Goal: Find specific page/section: Find specific page/section

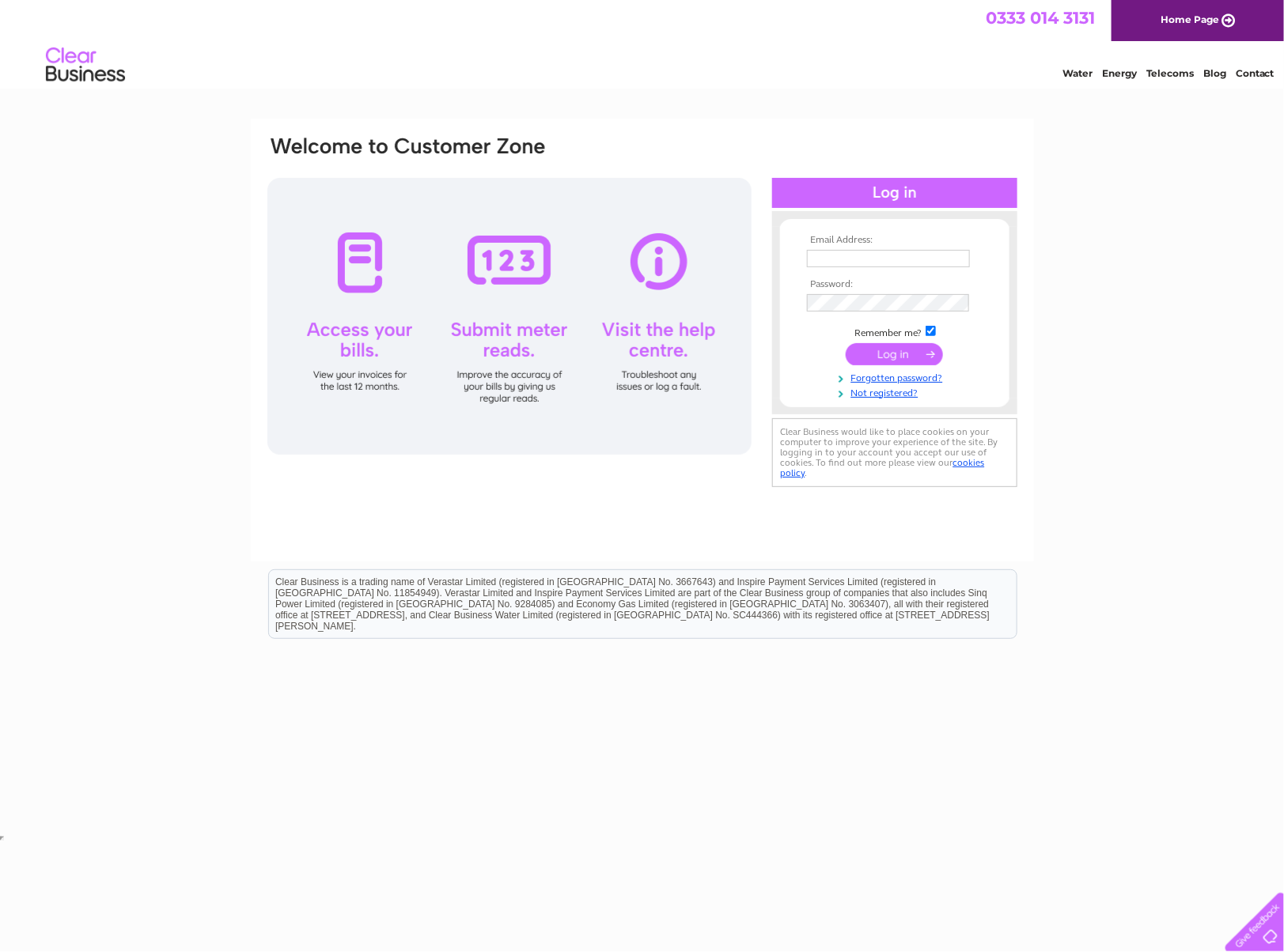
click at [867, 253] on input "text" at bounding box center [888, 258] width 163 height 17
type input "les@nobisfurniture.com"
click at [896, 349] on input "submit" at bounding box center [894, 354] width 97 height 22
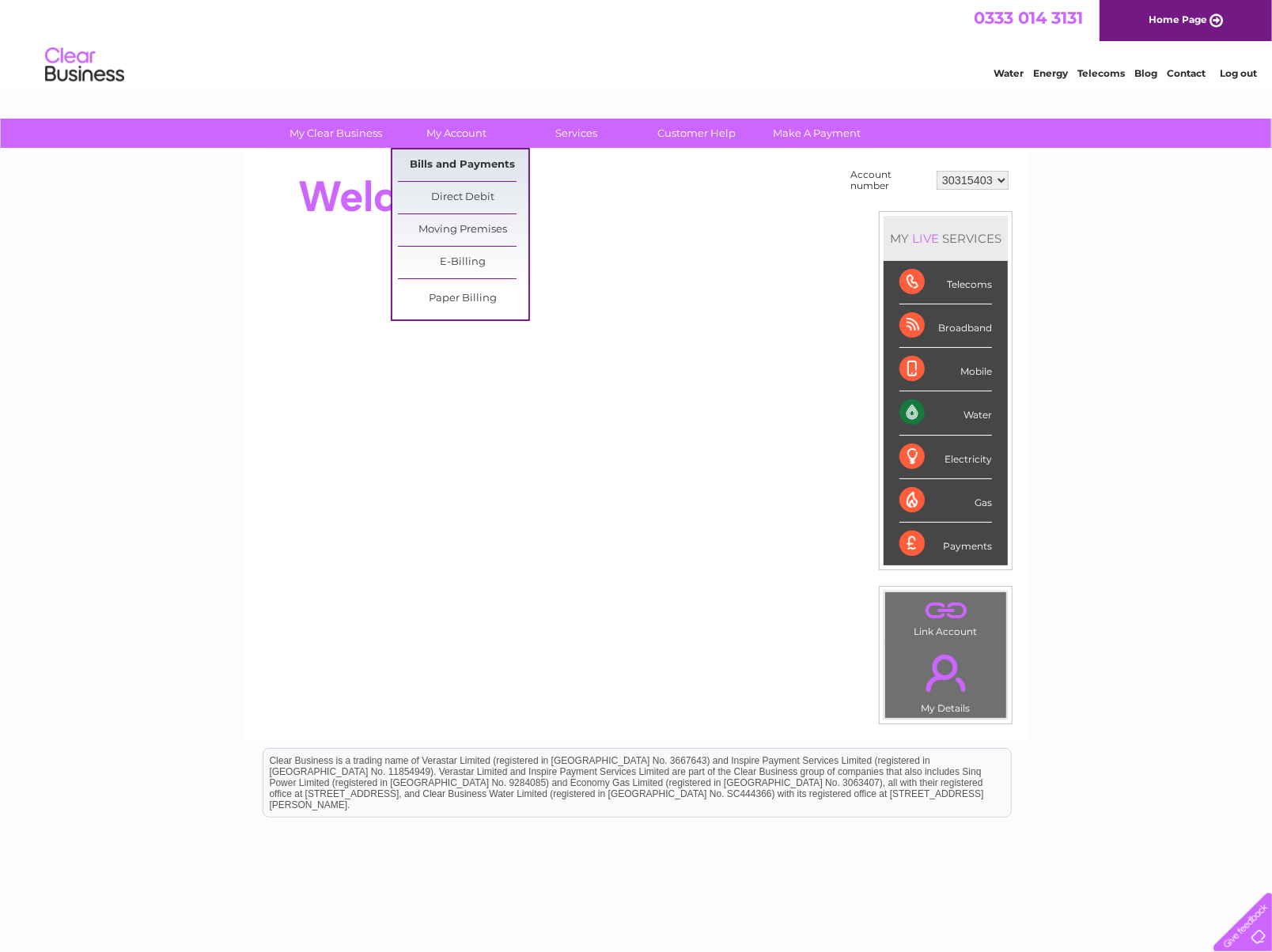
click at [466, 162] on link "Bills and Payments" at bounding box center [463, 164] width 130 height 31
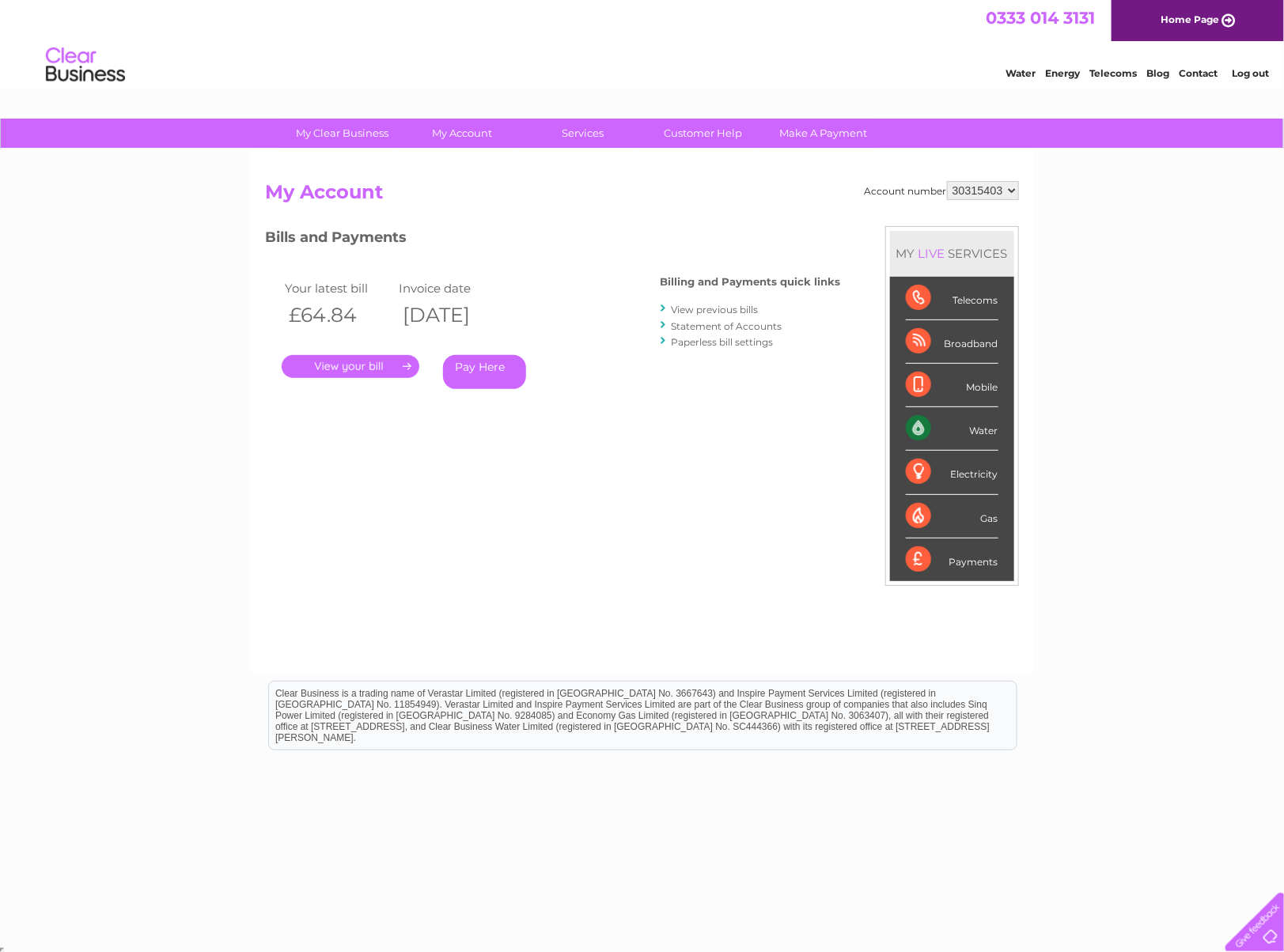
click at [372, 368] on link "." at bounding box center [350, 366] width 137 height 23
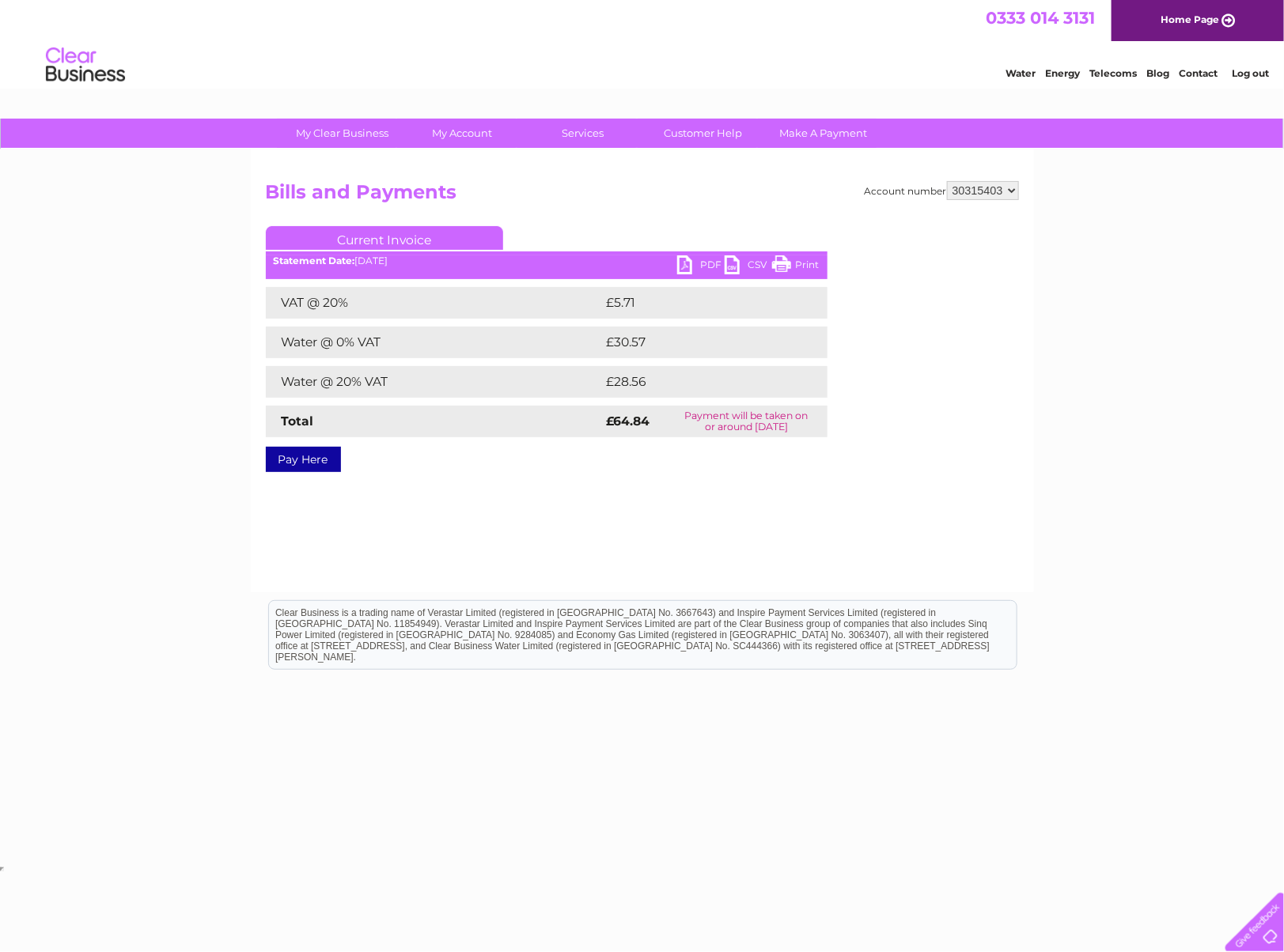
click at [696, 261] on link "PDF" at bounding box center [701, 267] width 48 height 23
